Goal: Find specific page/section: Find specific page/section

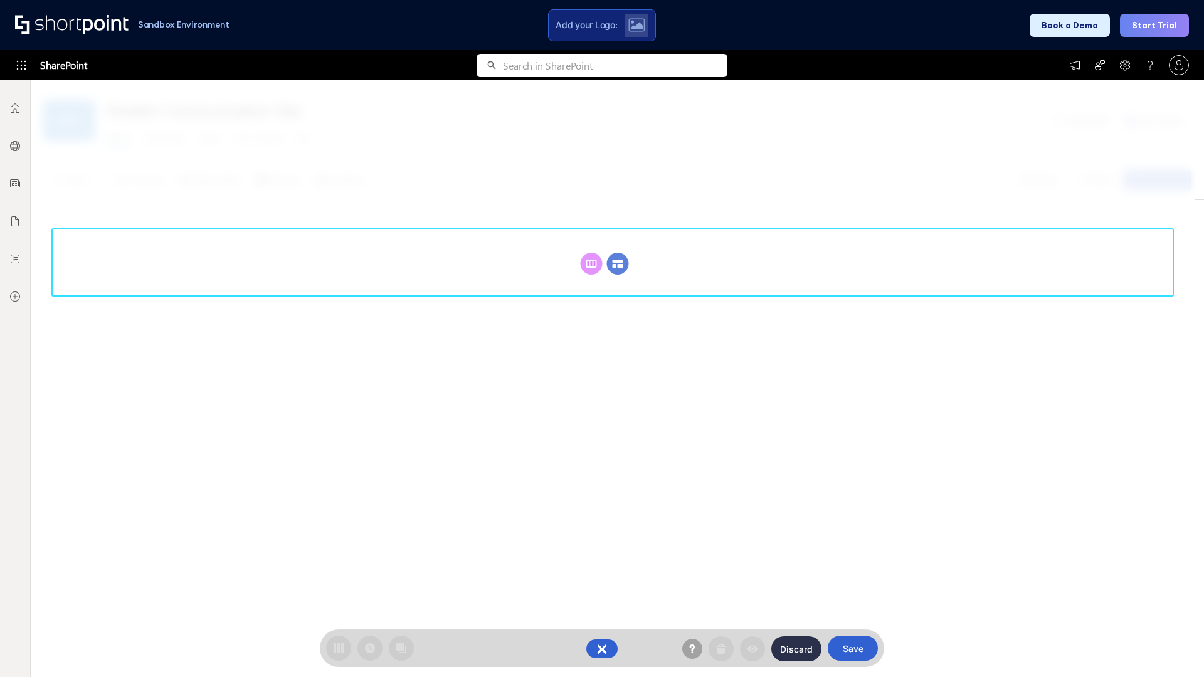
click at [618, 253] on circle at bounding box center [618, 264] width 22 height 22
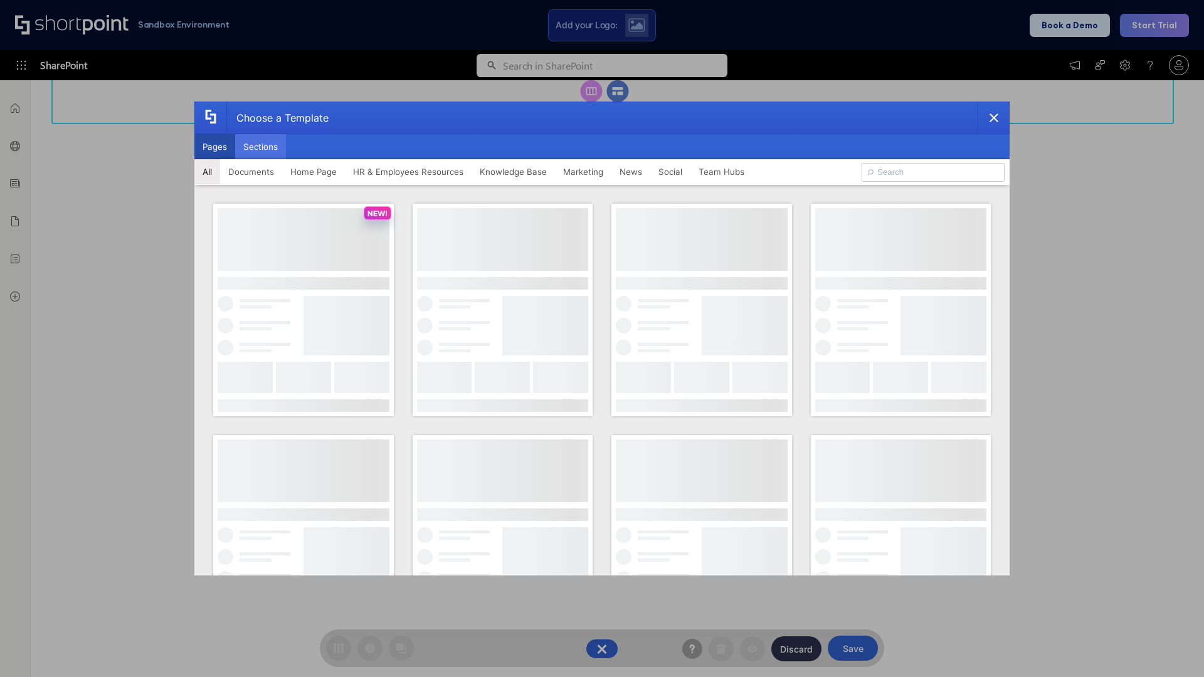
click at [260, 147] on button "Sections" at bounding box center [260, 146] width 51 height 25
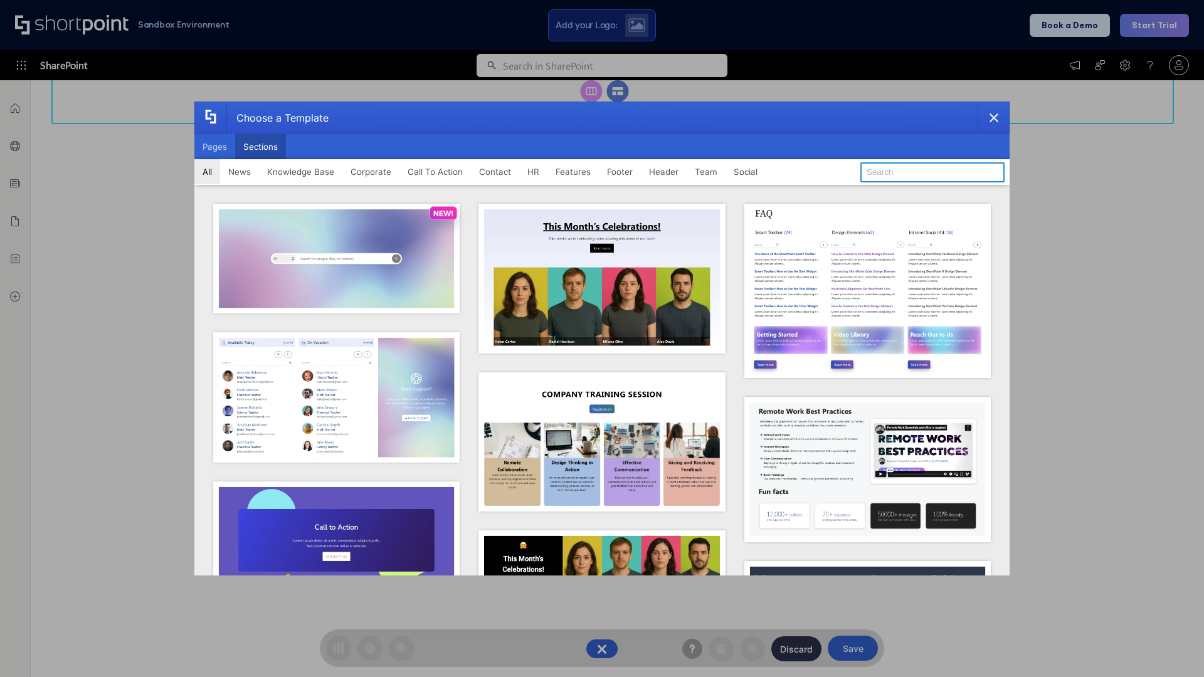
type input "News Kit 1"
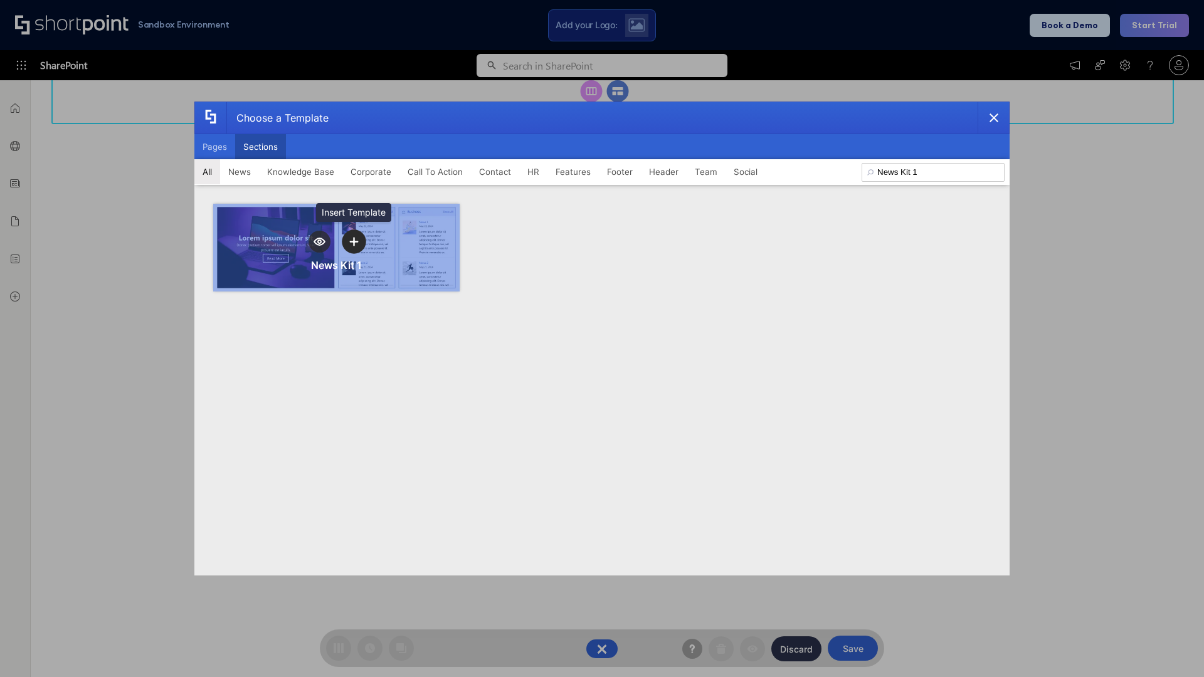
click at [354, 241] on icon "template selector" at bounding box center [353, 241] width 9 height 9
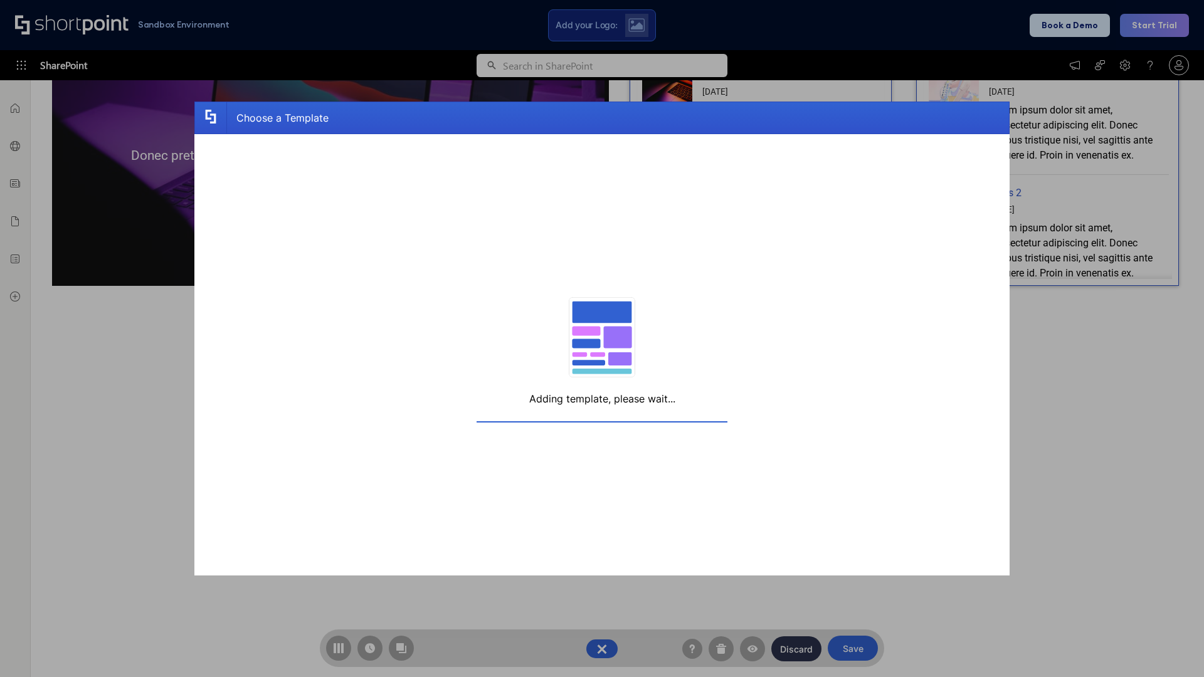
scroll to position [9, 9]
